Goal: Book appointment/travel/reservation

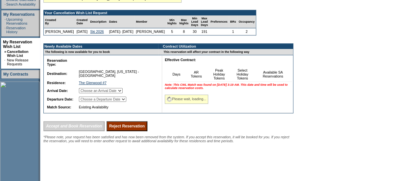
scroll to position [122, 0]
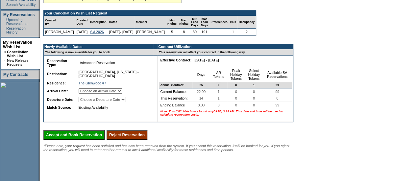
click at [122, 94] on select "Choose an Arrival Date Sunday, January 18, 2026 Monday, January 19, 2026 Tuesda…" at bounding box center [101, 90] width 44 height 5
select select "01/18/2026"
click at [87, 93] on select "Choose an Arrival Date Sunday, January 18, 2026 Monday, January 19, 2026 Tuesda…" at bounding box center [101, 90] width 44 height 5
click at [126, 102] on select "Choose a Departure Date Monday, January 19, 2026 Tuesday, January 20, 2026 Wedn…" at bounding box center [102, 99] width 47 height 5
select select "01/25/2026"
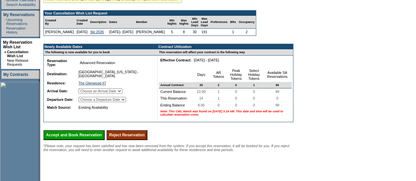
click at [87, 102] on select "Choose a Departure Date Monday, January 19, 2026 Tuesday, January 20, 2026 Wedn…" at bounding box center [102, 99] width 47 height 5
click at [82, 140] on input "Accept and Book Reservation" at bounding box center [73, 135] width 61 height 10
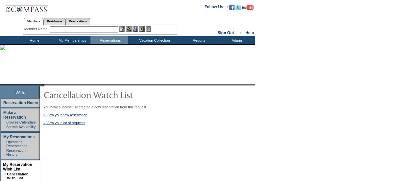
click at [67, 31] on input "text" at bounding box center [84, 29] width 68 height 7
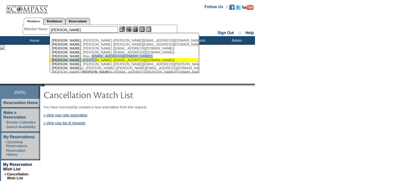
click at [81, 61] on ul "[PERSON_NAME] ([PERSON_NAME][EMAIL_ADDRESS][DOMAIN_NAME]) [PERSON_NAME] ([PERSO…" at bounding box center [124, 56] width 148 height 39
click at [81, 61] on div "[PERSON_NAME] ([EMAIL_ADDRESS][DOMAIN_NAME])" at bounding box center [124, 60] width 145 height 4
type input "[PERSON_NAME] ([EMAIL_ADDRESS][DOMAIN_NAME])"
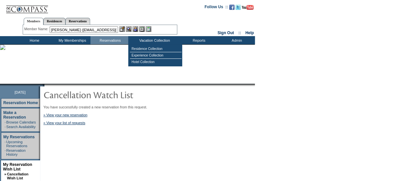
click at [138, 28] on img at bounding box center [136, 29] width 6 height 6
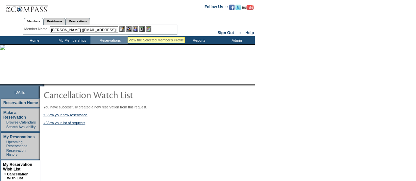
click at [128, 29] on img at bounding box center [129, 29] width 6 height 6
